Goal: Check status: Check status

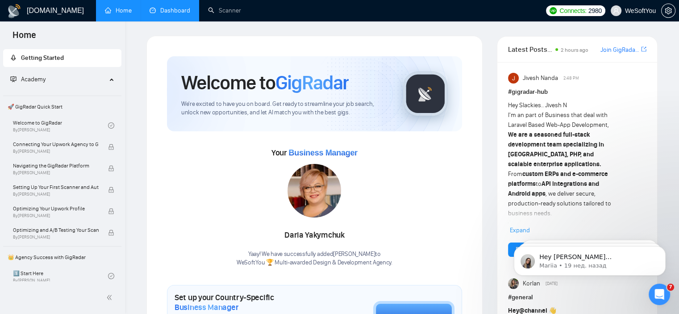
click at [174, 7] on link "Dashboard" at bounding box center [169, 11] width 41 height 8
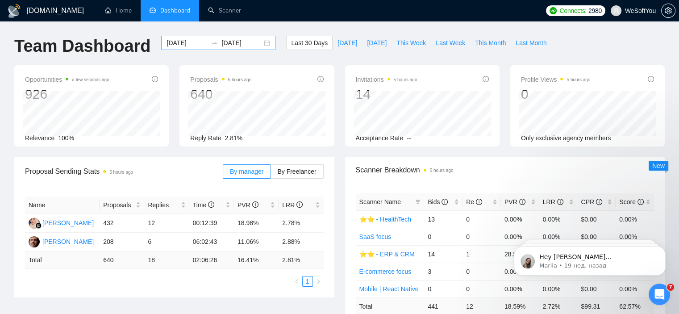
click at [207, 42] on div at bounding box center [214, 42] width 14 height 7
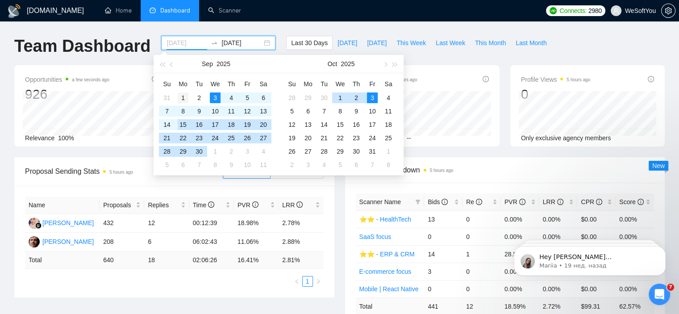
type input "2025-09-01"
click at [180, 93] on div "1" at bounding box center [183, 97] width 11 height 11
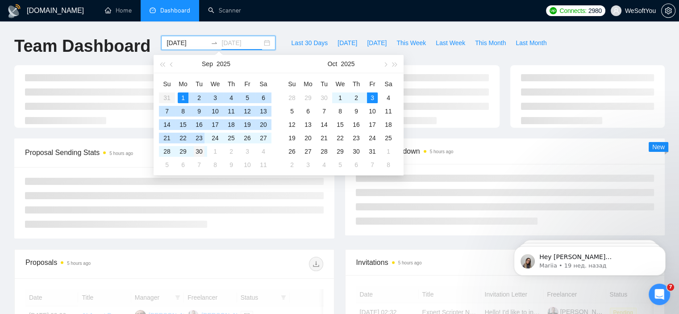
type input "2025-09-30"
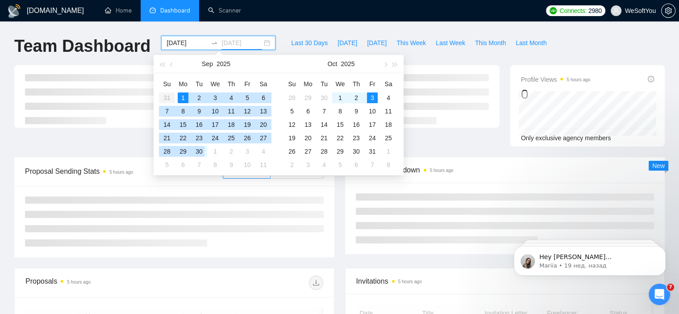
click at [201, 150] on div "30" at bounding box center [199, 151] width 11 height 11
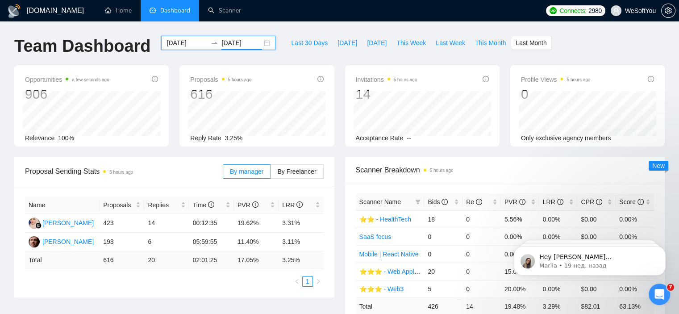
scroll to position [45, 0]
